Goal: Task Accomplishment & Management: Manage account settings

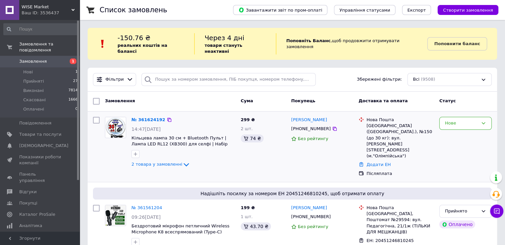
click at [145, 116] on div "№ 361624192" at bounding box center [148, 120] width 35 height 8
click at [145, 117] on link "№ 361624192" at bounding box center [148, 119] width 34 height 5
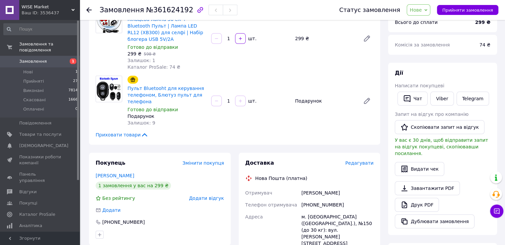
scroll to position [66, 0]
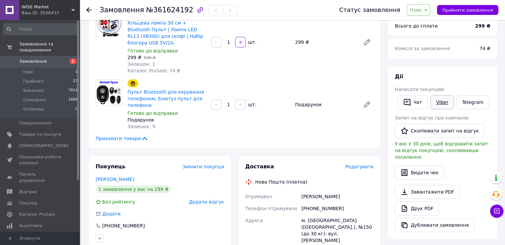
click at [435, 100] on link "Viber" at bounding box center [441, 102] width 23 height 14
drag, startPoint x: 180, startPoint y: 12, endPoint x: 148, endPoint y: 13, distance: 32.2
click at [148, 13] on span "№361624192" at bounding box center [169, 10] width 47 height 8
copy span "361624192"
click at [409, 100] on icon "button" at bounding box center [407, 102] width 8 height 8
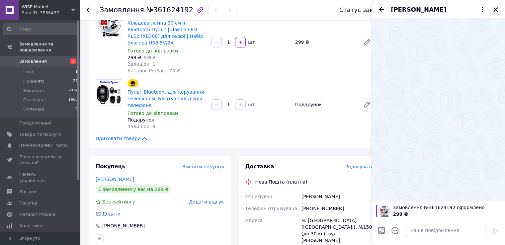
paste textarea "Добрий день. З приводу замовлення №361624192 (лампа 30см без штативу) [PERSON_N…"
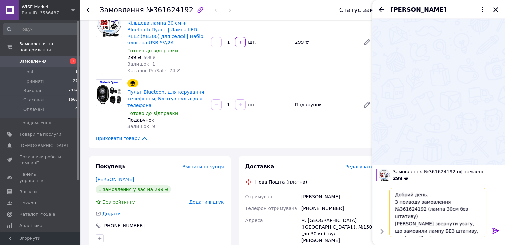
scroll to position [0, 0]
type textarea "Добрий день. З приводу замовлення №361624192 (лампа 30см без штативу) [PERSON_N…"
click at [494, 228] on icon at bounding box center [495, 231] width 8 height 8
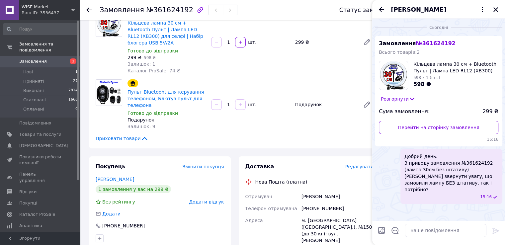
click at [34, 56] on link "Замовлення 1" at bounding box center [41, 61] width 82 height 11
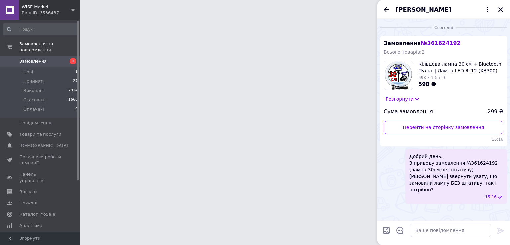
click at [45, 58] on span "Замовлення" at bounding box center [40, 61] width 42 height 6
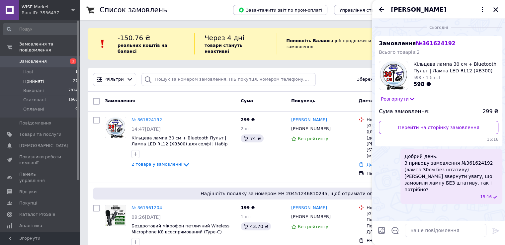
click at [31, 78] on span "Прийняті" at bounding box center [33, 81] width 21 height 6
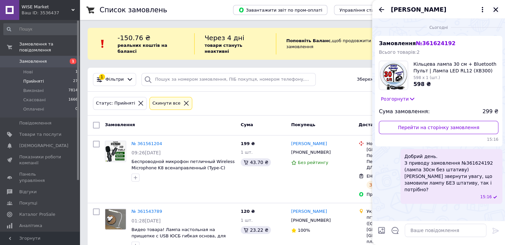
click at [498, 11] on icon "Закрити" at bounding box center [495, 10] width 6 height 6
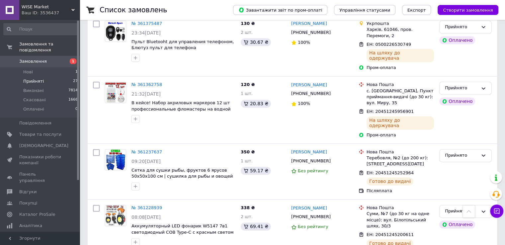
scroll to position [896, 0]
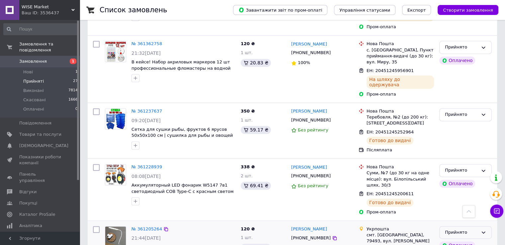
click at [483, 226] on div "Прийнято" at bounding box center [465, 232] width 52 height 13
click at [460, 240] on li "Виконано" at bounding box center [465, 246] width 52 height 12
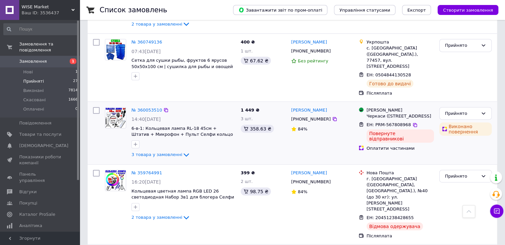
scroll to position [1542, 0]
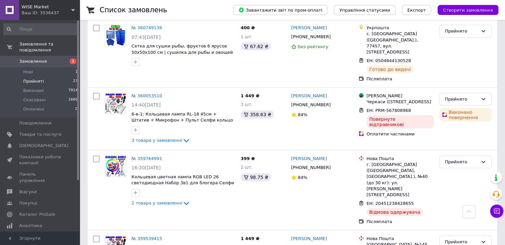
click at [52, 58] on span "Замовлення" at bounding box center [40, 61] width 42 height 6
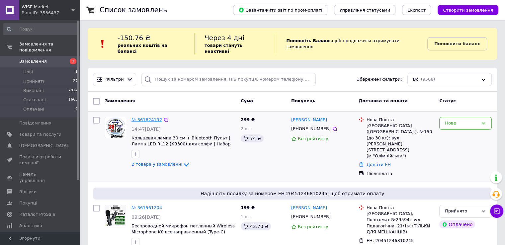
click at [142, 116] on div "№ 361624192" at bounding box center [147, 120] width 32 height 8
click at [142, 117] on link "№ 361624192" at bounding box center [146, 119] width 31 height 5
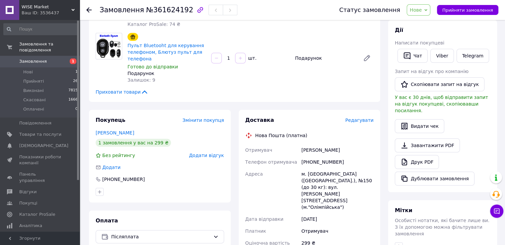
scroll to position [133, 0]
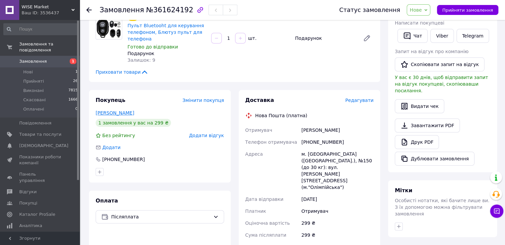
click at [115, 110] on link "[PERSON_NAME]" at bounding box center [115, 112] width 38 height 5
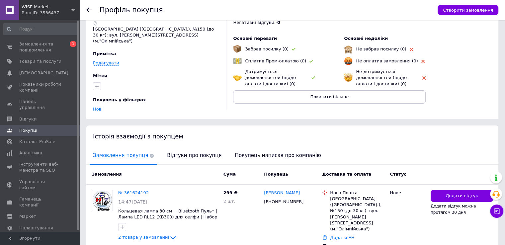
scroll to position [56, 0]
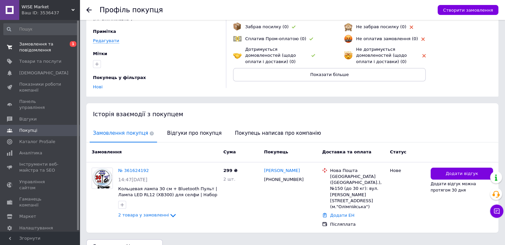
click at [28, 46] on span "Замовлення та повідомлення" at bounding box center [40, 47] width 42 height 12
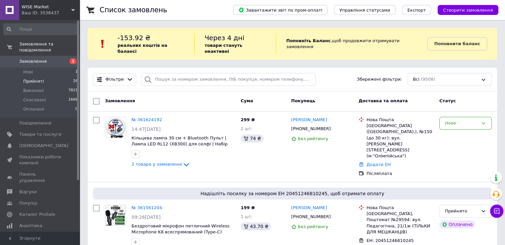
click at [32, 78] on span "Прийняті" at bounding box center [33, 81] width 21 height 6
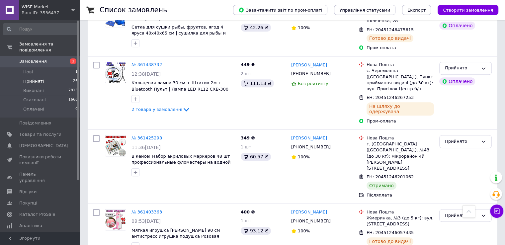
scroll to position [564, 0]
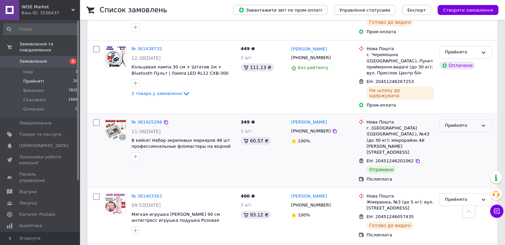
click at [459, 122] on div "Прийнято" at bounding box center [461, 125] width 33 height 7
click at [460, 133] on li "Виконано" at bounding box center [465, 139] width 52 height 12
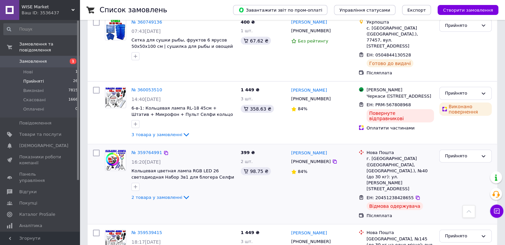
scroll to position [1487, 0]
click at [36, 58] on span "Замовлення" at bounding box center [33, 61] width 28 height 6
